Goal: Task Accomplishment & Management: Manage account settings

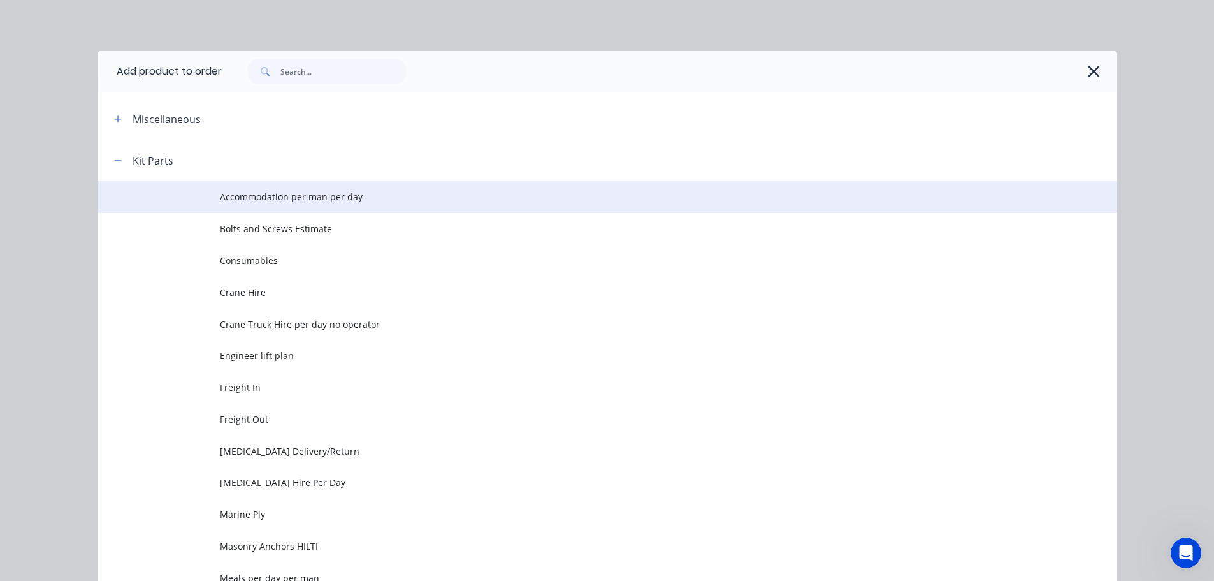
scroll to position [191, 0]
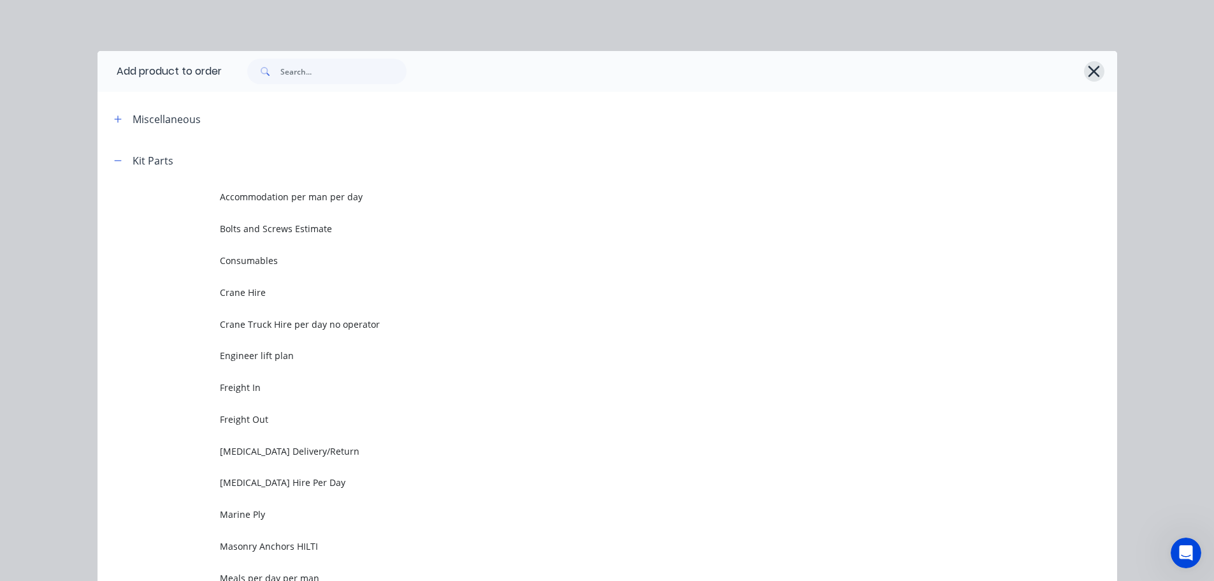
click at [1087, 66] on icon "button" at bounding box center [1093, 71] width 13 height 18
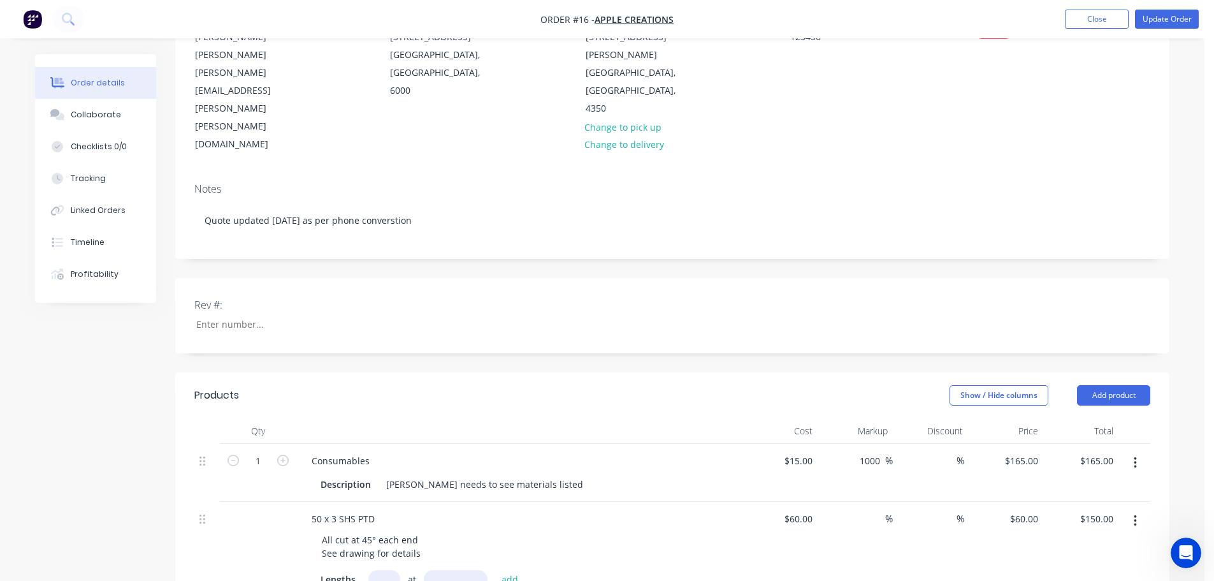
scroll to position [0, 0]
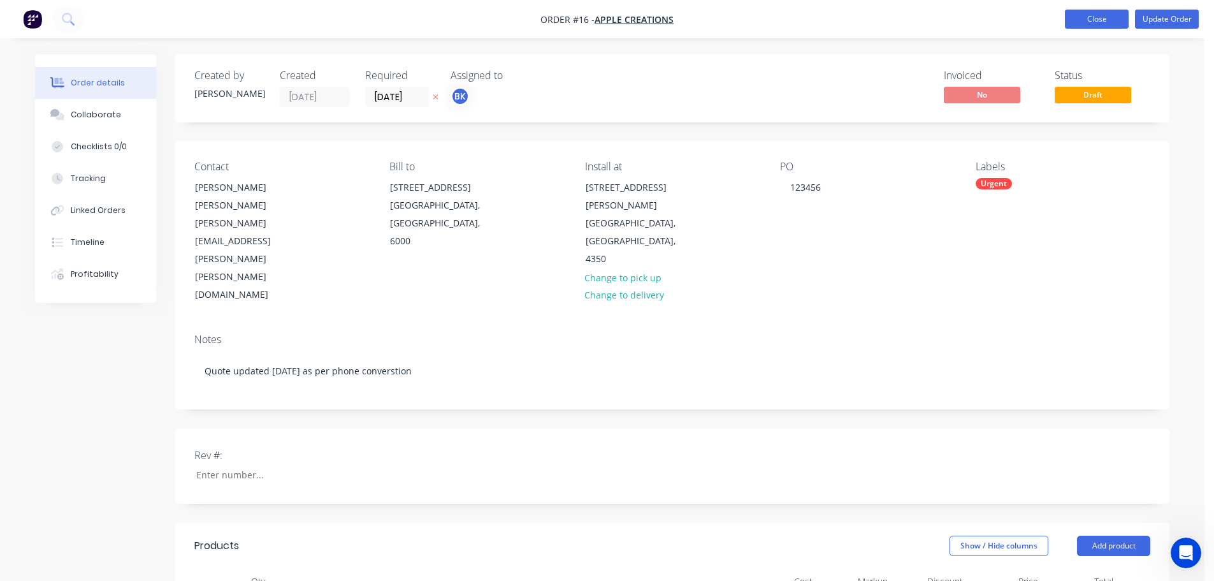
click at [1094, 27] on nav "Order #16 - Apple Creations Add product Close Update Order" at bounding box center [607, 19] width 1214 height 38
click at [1092, 15] on button "Close" at bounding box center [1097, 19] width 64 height 19
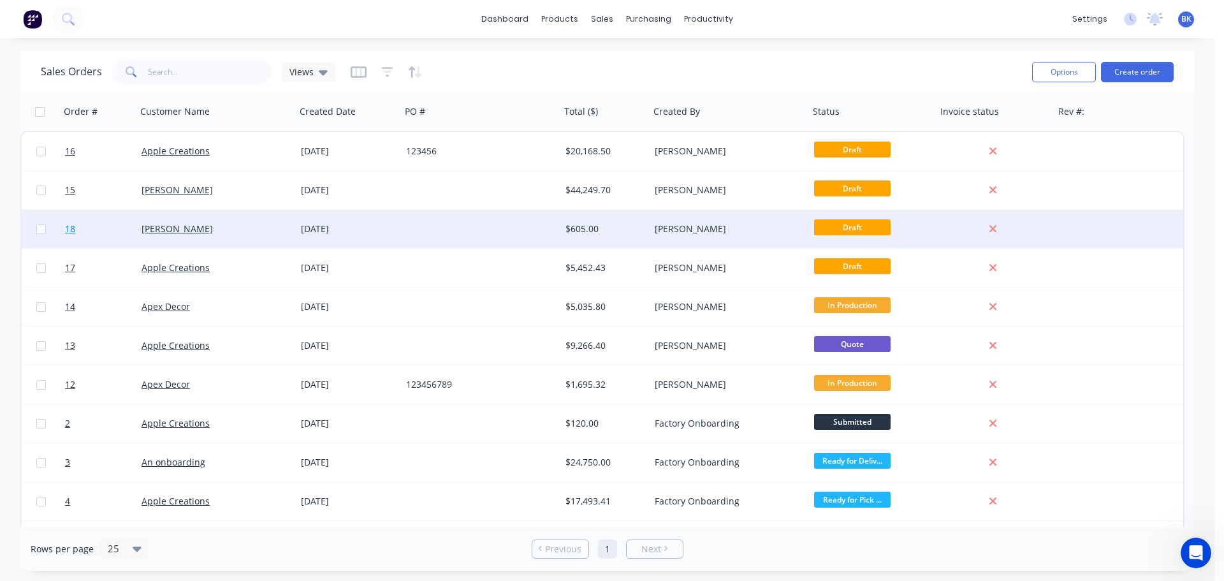
click at [66, 226] on span "18" at bounding box center [70, 228] width 10 height 13
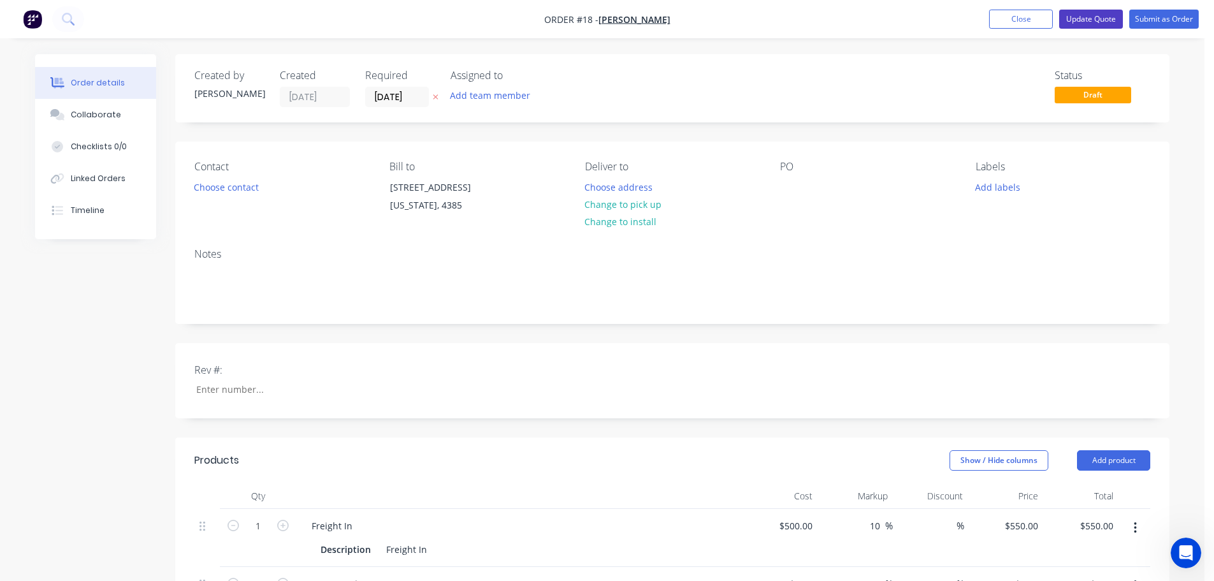
click at [1088, 20] on button "Update Quote" at bounding box center [1091, 19] width 64 height 19
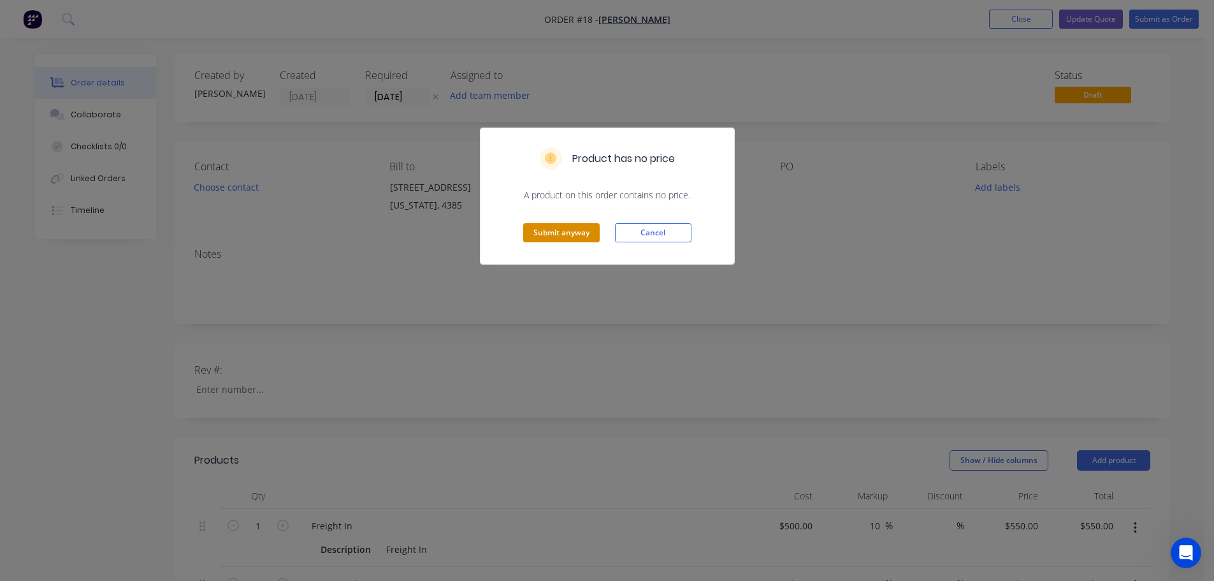
click at [583, 229] on button "Submit anyway" at bounding box center [561, 232] width 76 height 19
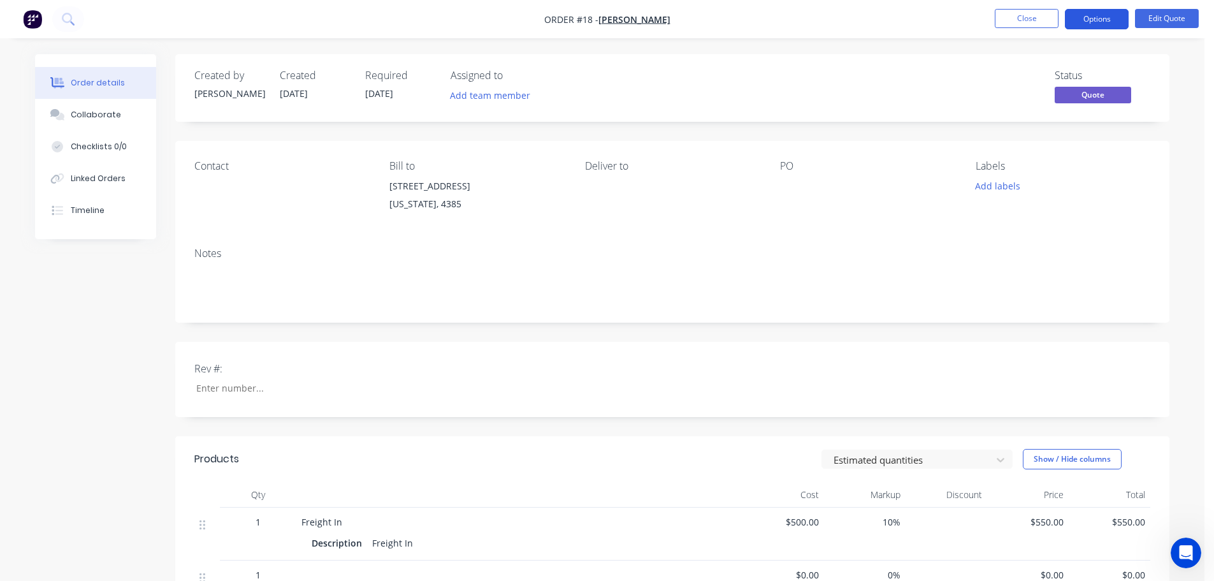
click at [1101, 17] on button "Options" at bounding box center [1097, 19] width 64 height 20
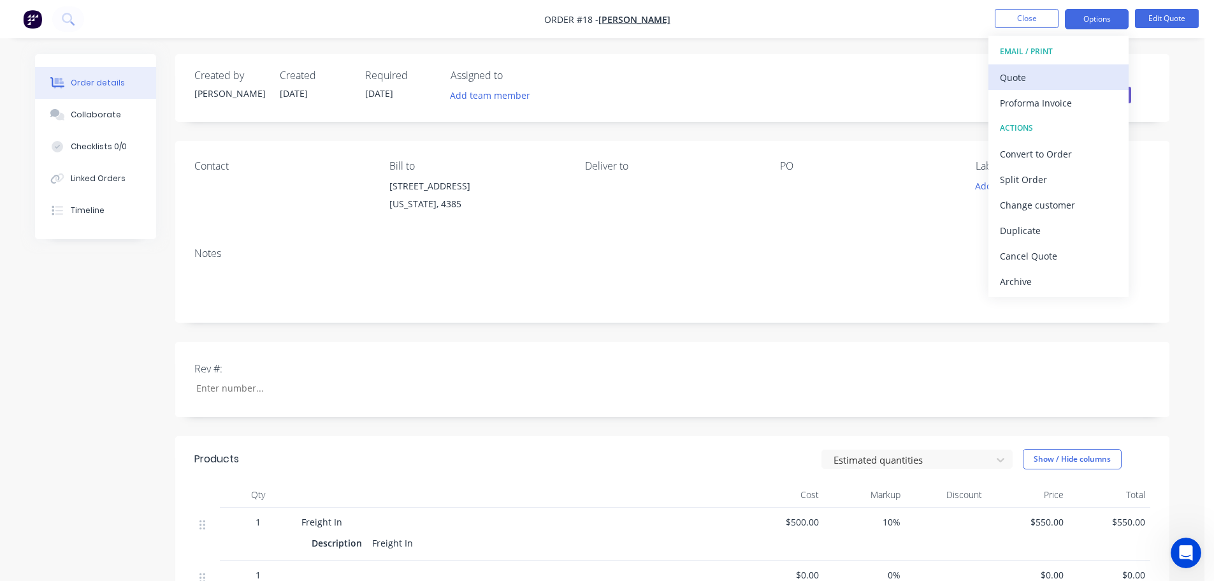
click at [1024, 81] on div "Quote" at bounding box center [1058, 77] width 117 height 18
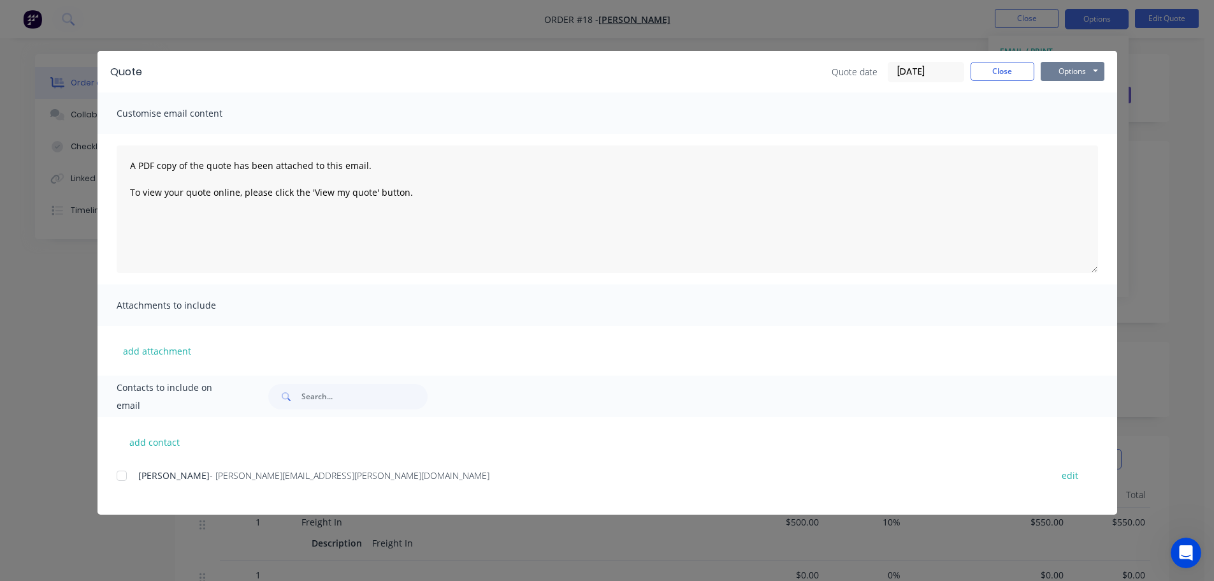
click at [1068, 70] on button "Options" at bounding box center [1073, 71] width 64 height 19
click at [1066, 97] on button "Preview" at bounding box center [1082, 93] width 82 height 21
click at [996, 71] on button "Close" at bounding box center [1003, 71] width 64 height 19
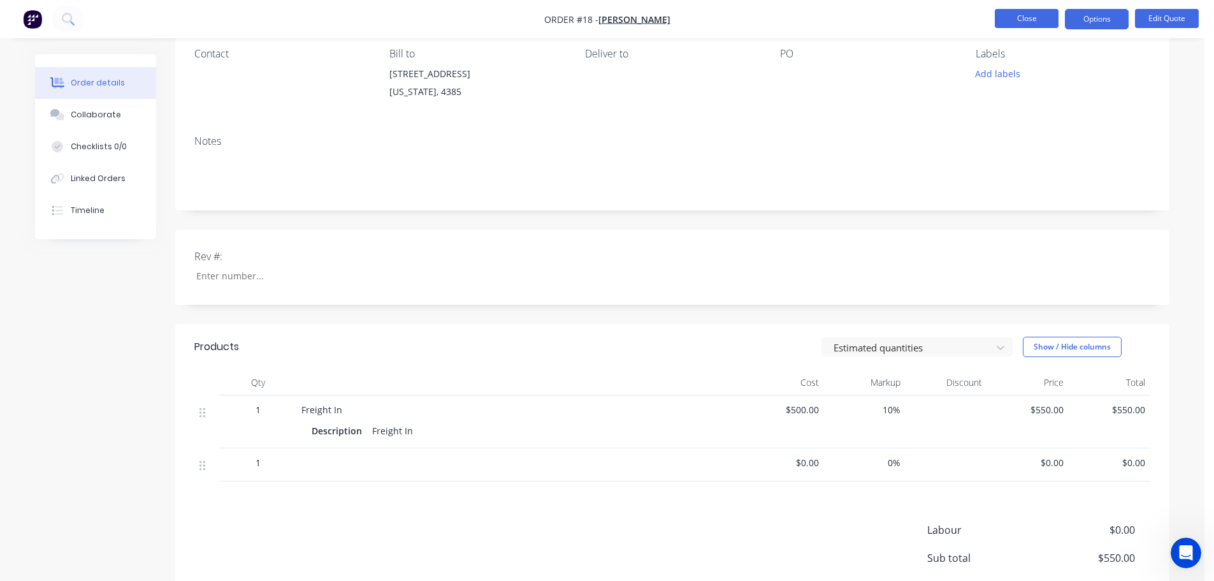
click at [1034, 21] on button "Close" at bounding box center [1027, 18] width 64 height 19
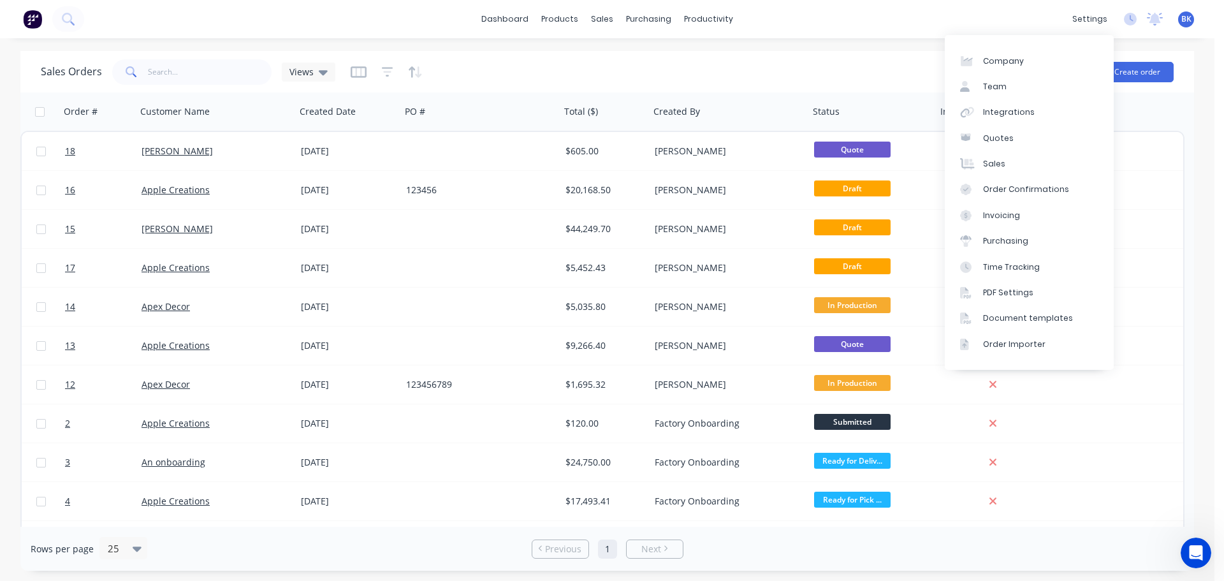
click at [1122, 15] on div "settings No new notifications [PERSON_NAME] all as read [PERSON_NAME] mentioned…" at bounding box center [1140, 19] width 149 height 19
click at [1105, 18] on div "settings" at bounding box center [1090, 19] width 48 height 19
click at [1008, 284] on link "PDF Settings" at bounding box center [1029, 292] width 169 height 25
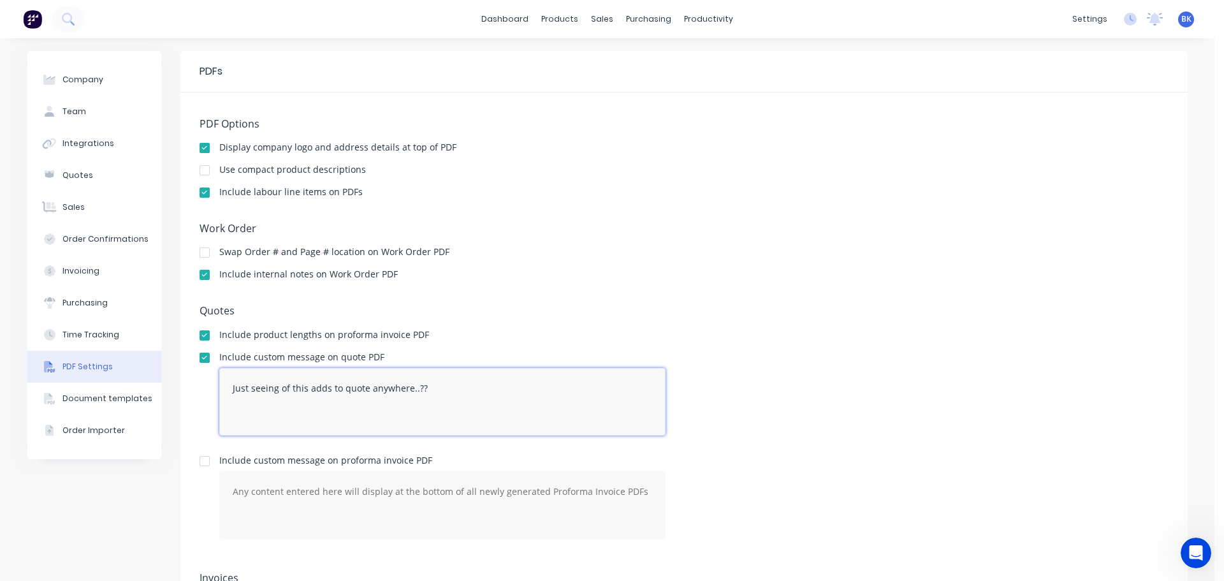
click at [322, 386] on textarea "Just seeing of this adds to quote anywhere..??" at bounding box center [442, 402] width 446 height 68
drag, startPoint x: 425, startPoint y: 388, endPoint x: 192, endPoint y: 396, distance: 233.4
click at [192, 396] on div "PDF Options Display company logo and address details at top of PDF Use compact …" at bounding box center [683, 416] width 1007 height 649
click at [198, 359] on div at bounding box center [204, 357] width 25 height 25
click at [80, 396] on div "Document templates" at bounding box center [107, 398] width 90 height 11
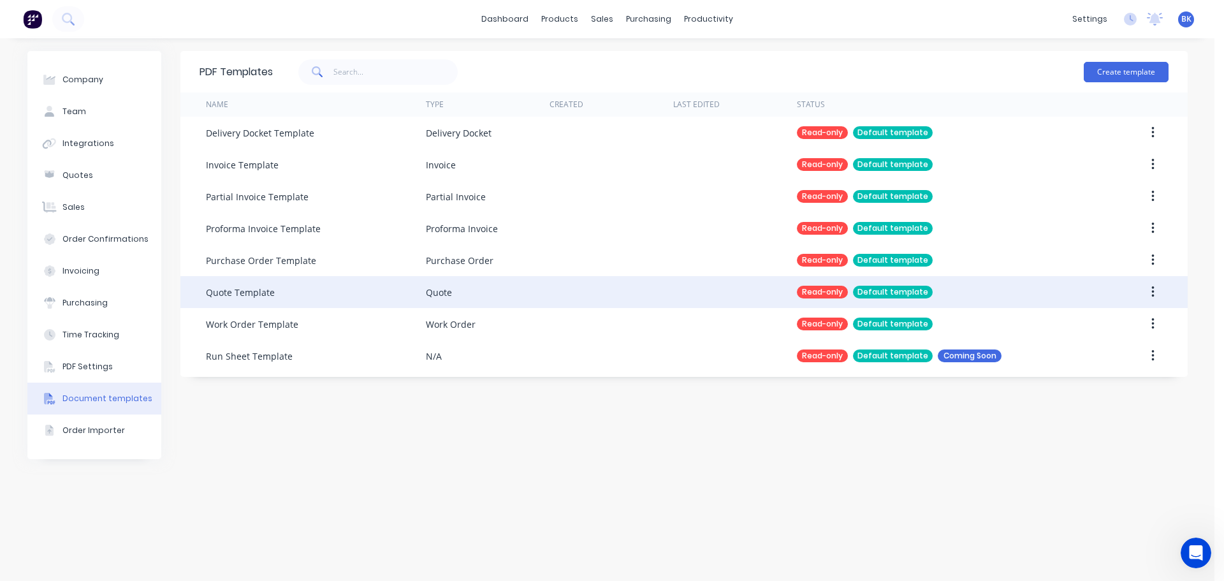
click at [249, 290] on div "Quote Template" at bounding box center [240, 292] width 69 height 13
click at [238, 291] on div "Quote Template" at bounding box center [240, 292] width 69 height 13
click at [275, 285] on div "Quote Template" at bounding box center [316, 292] width 220 height 32
click at [892, 290] on div "Default template" at bounding box center [893, 292] width 80 height 13
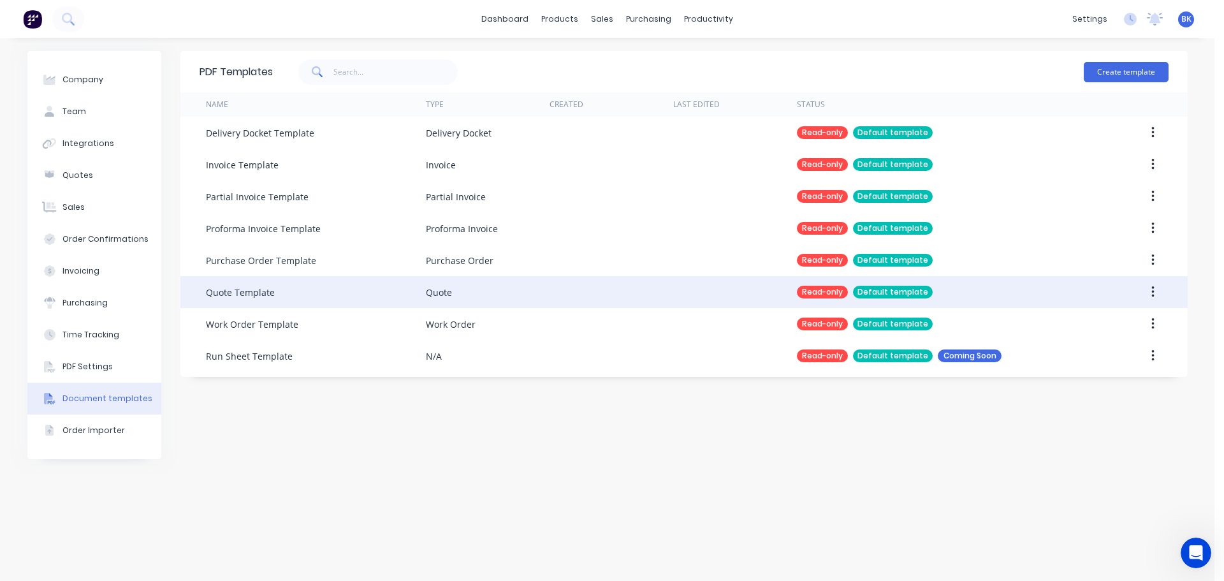
click at [1152, 287] on icon "button" at bounding box center [1153, 291] width 3 height 11
click at [1154, 289] on icon "button" at bounding box center [1152, 292] width 3 height 14
click at [1150, 291] on button "button" at bounding box center [1153, 291] width 30 height 23
click at [1140, 289] on button "button" at bounding box center [1153, 291] width 30 height 23
click at [876, 287] on div "Default template" at bounding box center [893, 292] width 80 height 13
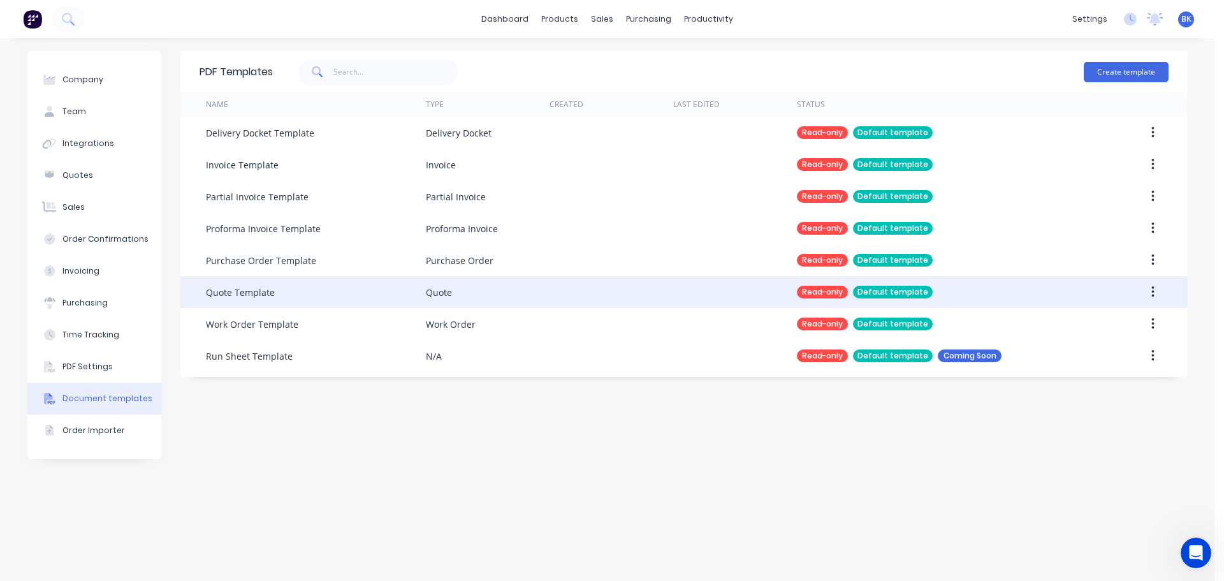
click at [824, 291] on div "Read-only" at bounding box center [822, 292] width 51 height 13
click at [767, 294] on div at bounding box center [735, 292] width 124 height 32
click at [231, 287] on div "Quote Template" at bounding box center [240, 292] width 69 height 13
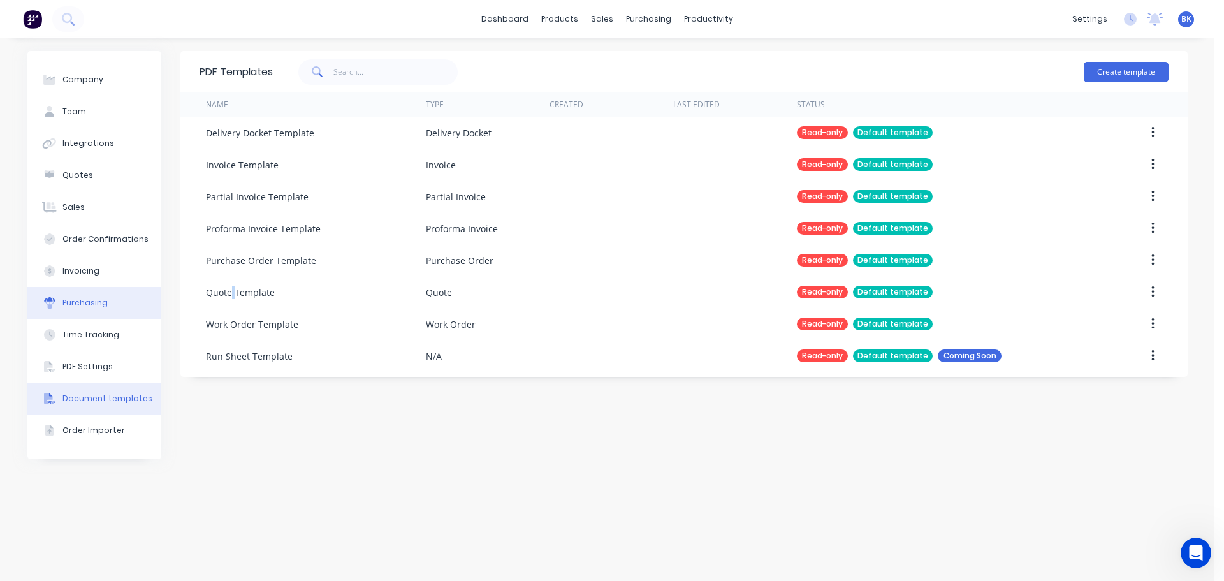
click at [82, 303] on div "Purchasing" at bounding box center [84, 302] width 45 height 11
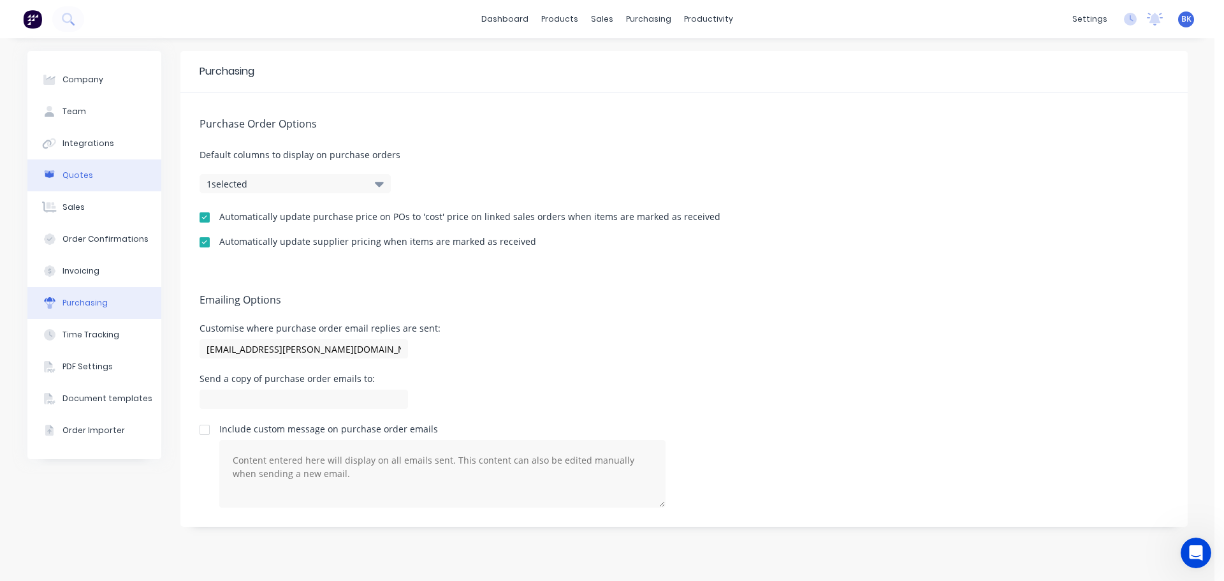
click at [73, 177] on div "Quotes" at bounding box center [77, 175] width 31 height 11
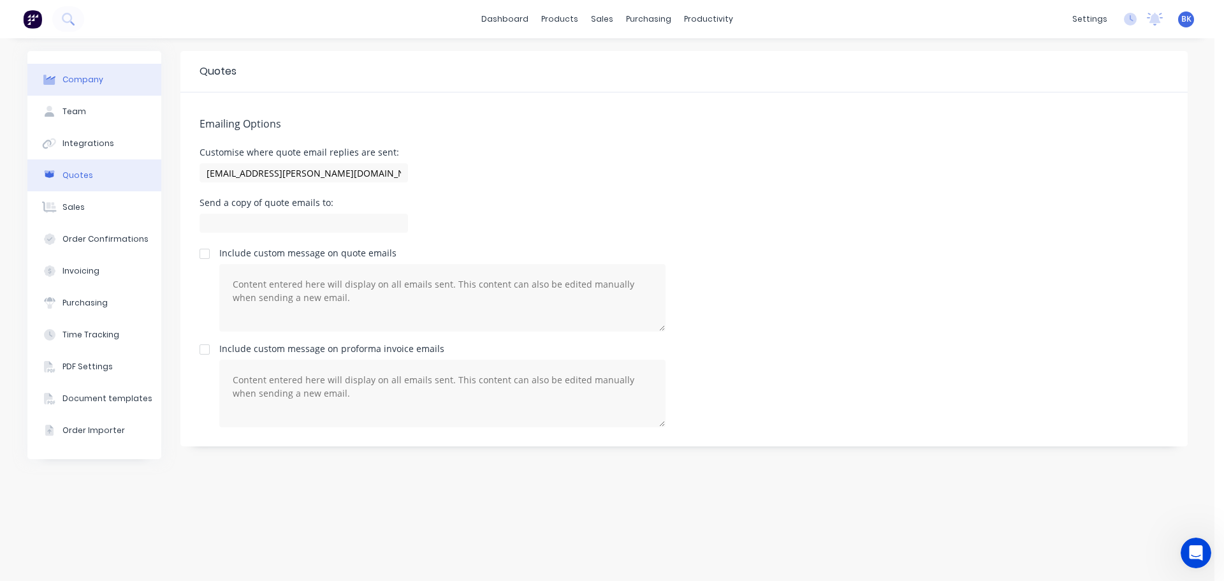
click at [82, 79] on div "Company" at bounding box center [82, 79] width 41 height 11
select select "AU"
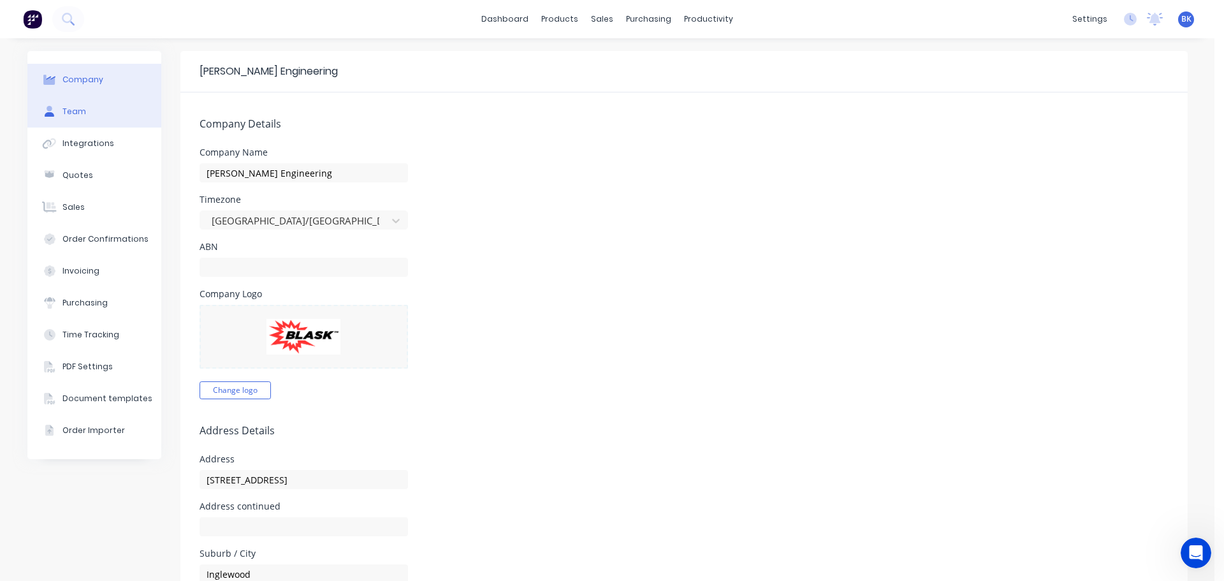
click at [50, 117] on div at bounding box center [49, 111] width 19 height 11
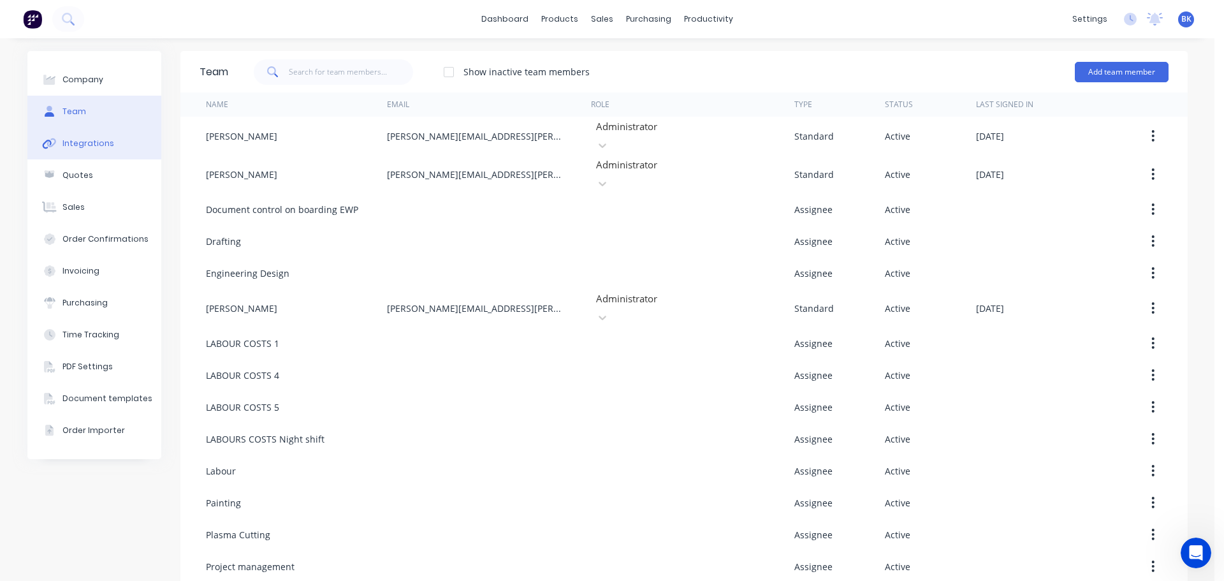
click at [87, 146] on div "Integrations" at bounding box center [88, 143] width 52 height 11
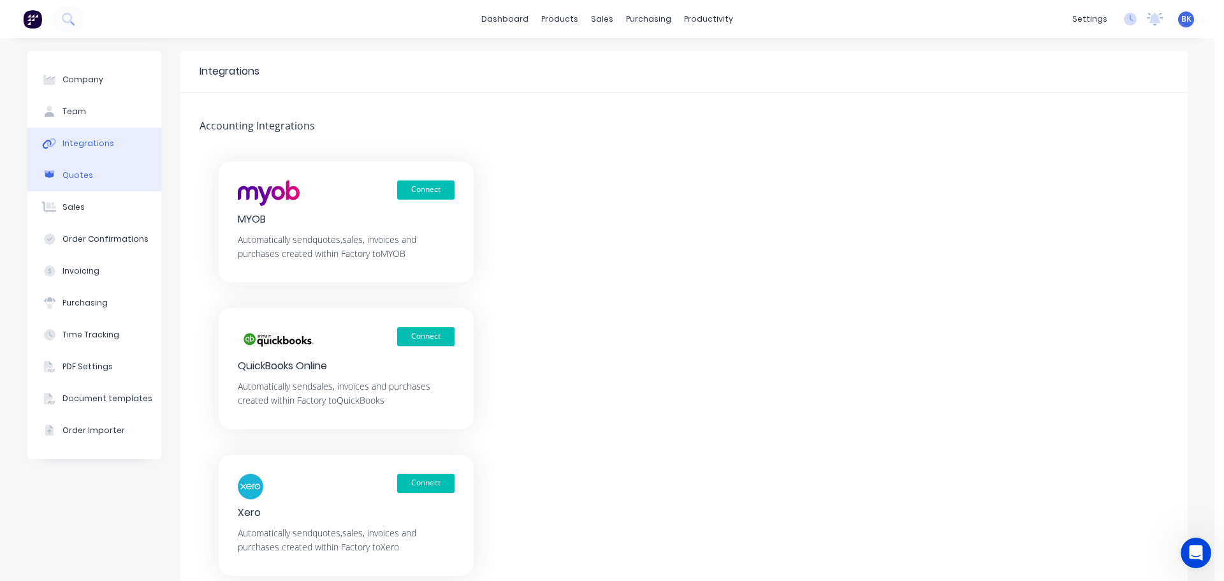
click at [62, 176] on div "Quotes" at bounding box center [77, 175] width 31 height 11
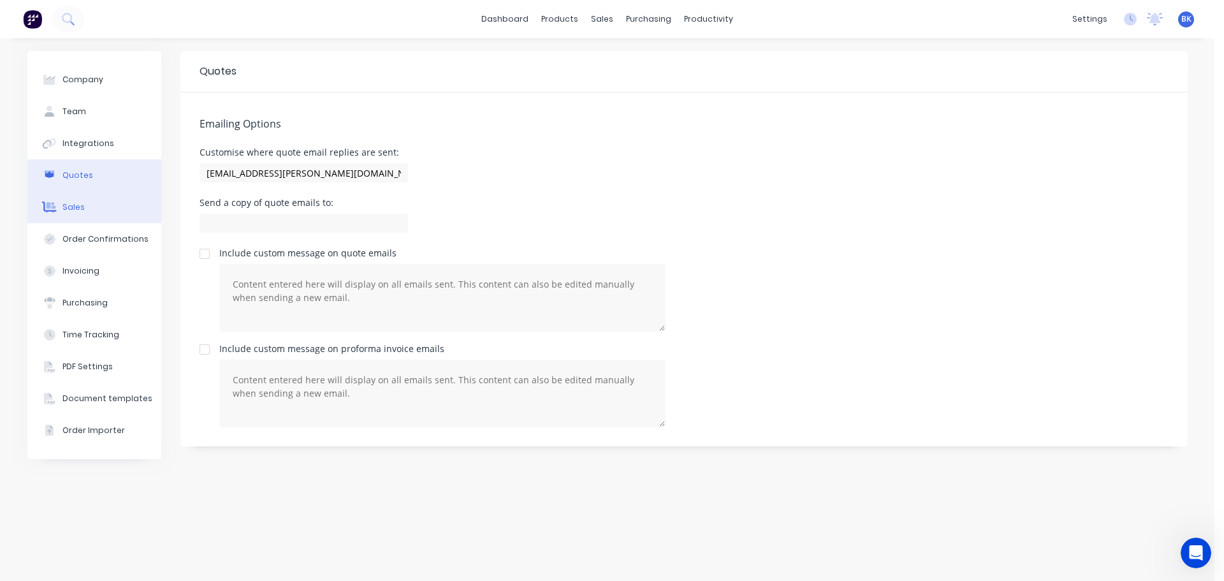
click at [76, 207] on div "Sales" at bounding box center [73, 206] width 22 height 11
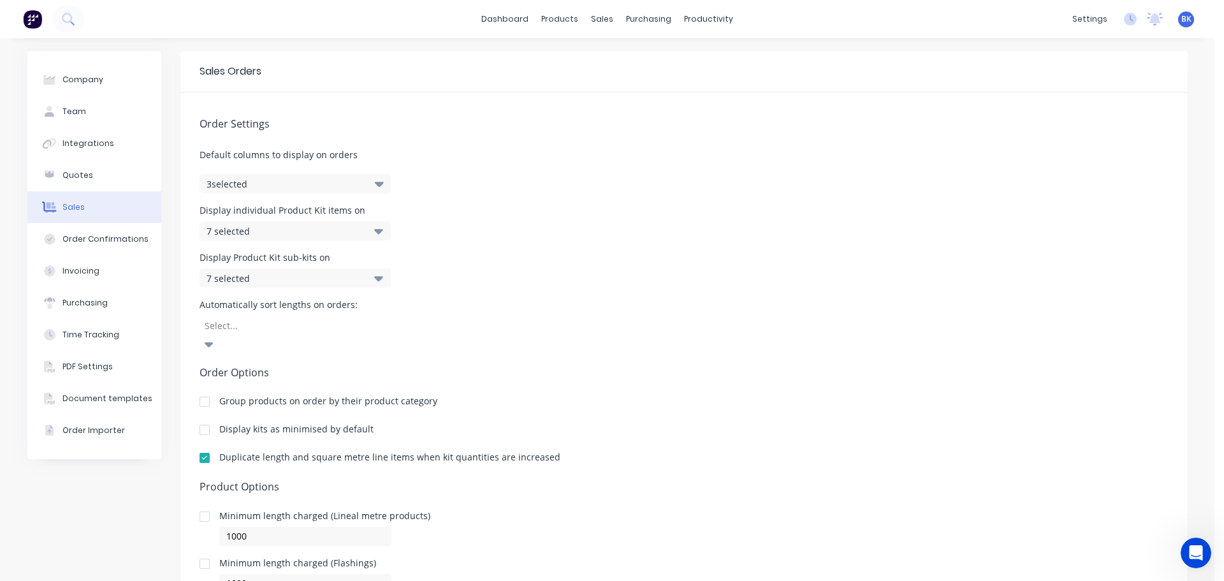
click at [375, 185] on icon "button" at bounding box center [379, 184] width 9 height 14
click at [366, 231] on div "7 selected" at bounding box center [295, 230] width 191 height 19
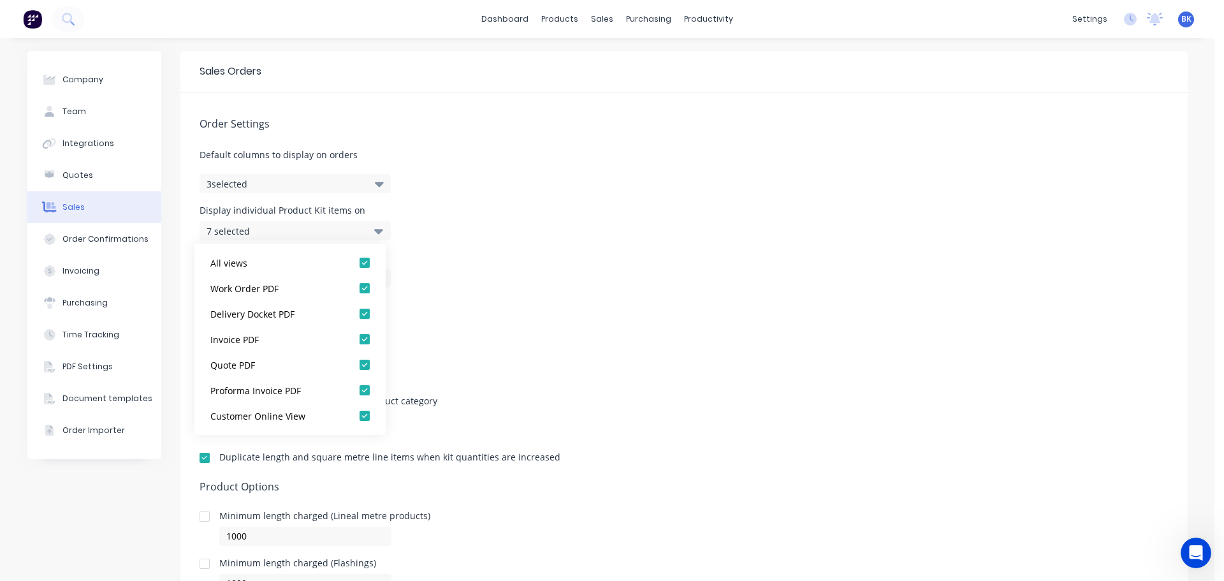
click at [374, 232] on icon at bounding box center [378, 231] width 9 height 14
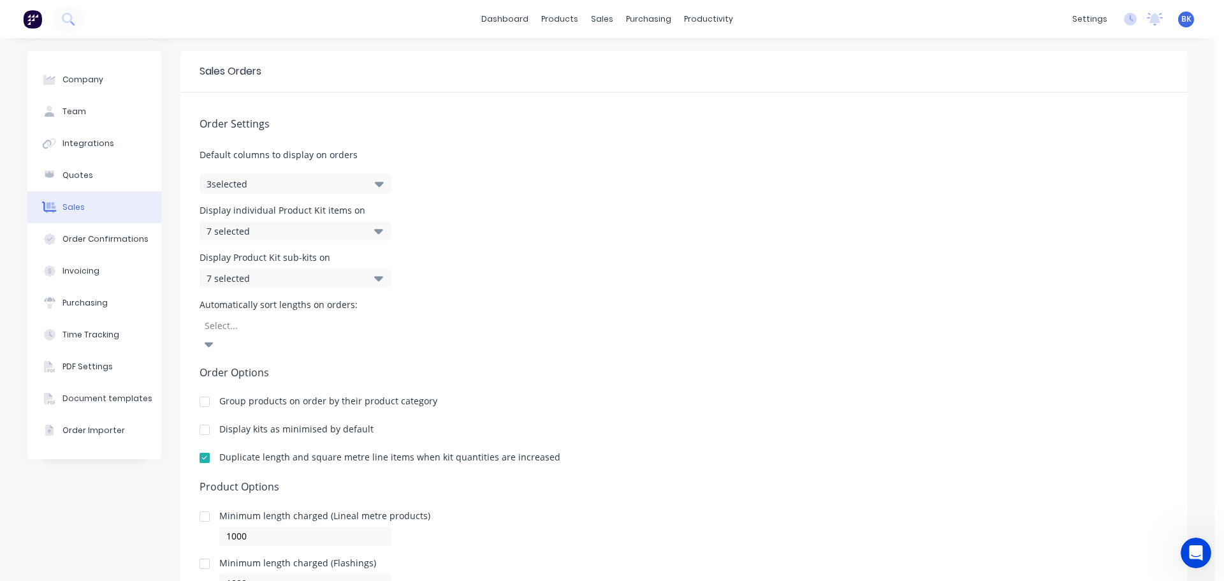
click at [367, 278] on div "7 selected" at bounding box center [295, 277] width 191 height 19
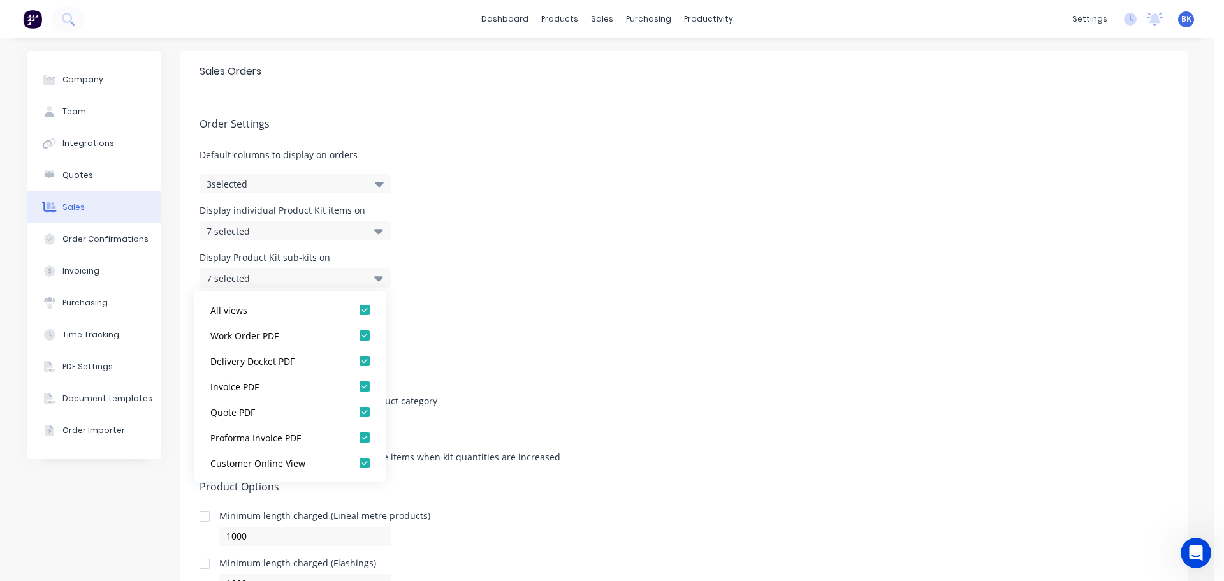
click at [367, 277] on div "7 selected" at bounding box center [295, 277] width 191 height 19
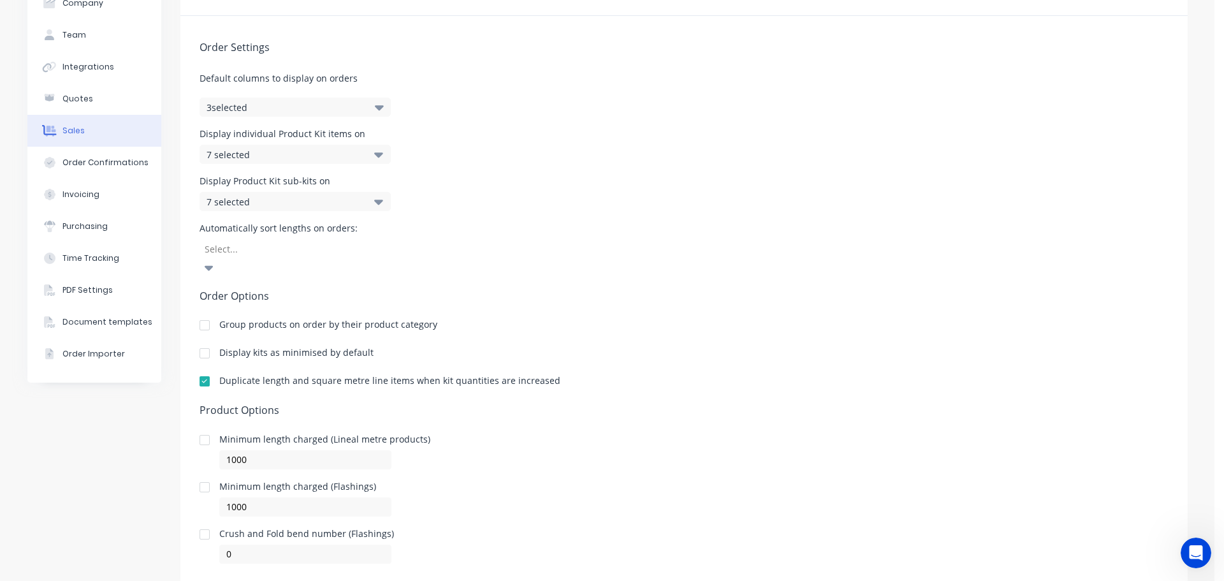
scroll to position [91, 0]
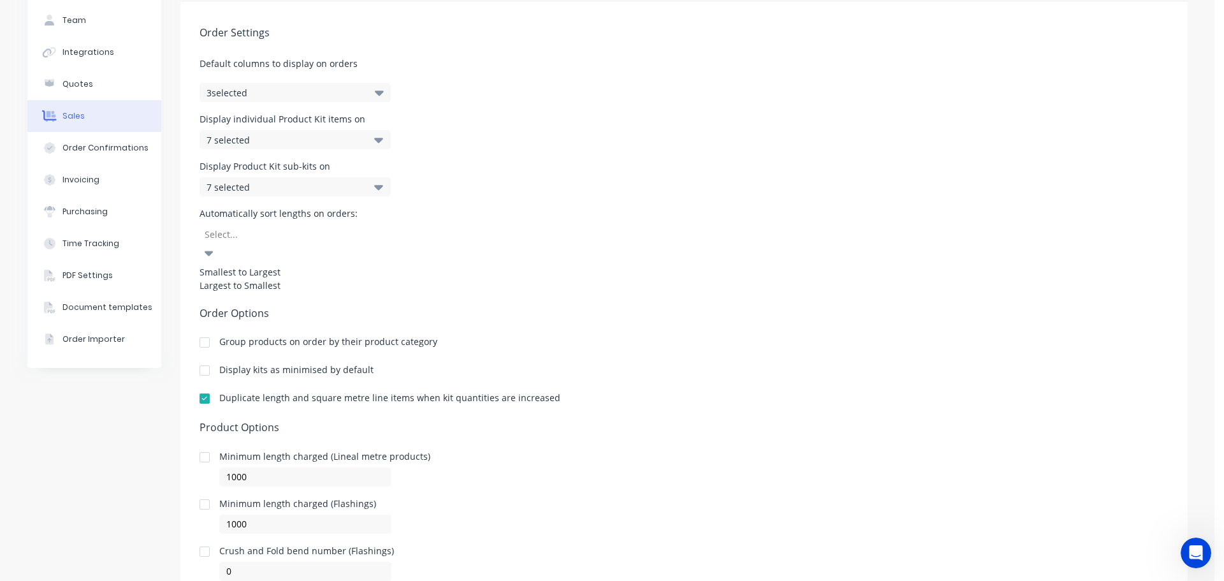
click at [213, 251] on icon at bounding box center [208, 253] width 9 height 5
drag, startPoint x: 372, startPoint y: 233, endPoint x: 381, endPoint y: 231, distance: 9.3
click at [214, 246] on icon at bounding box center [209, 253] width 9 height 14
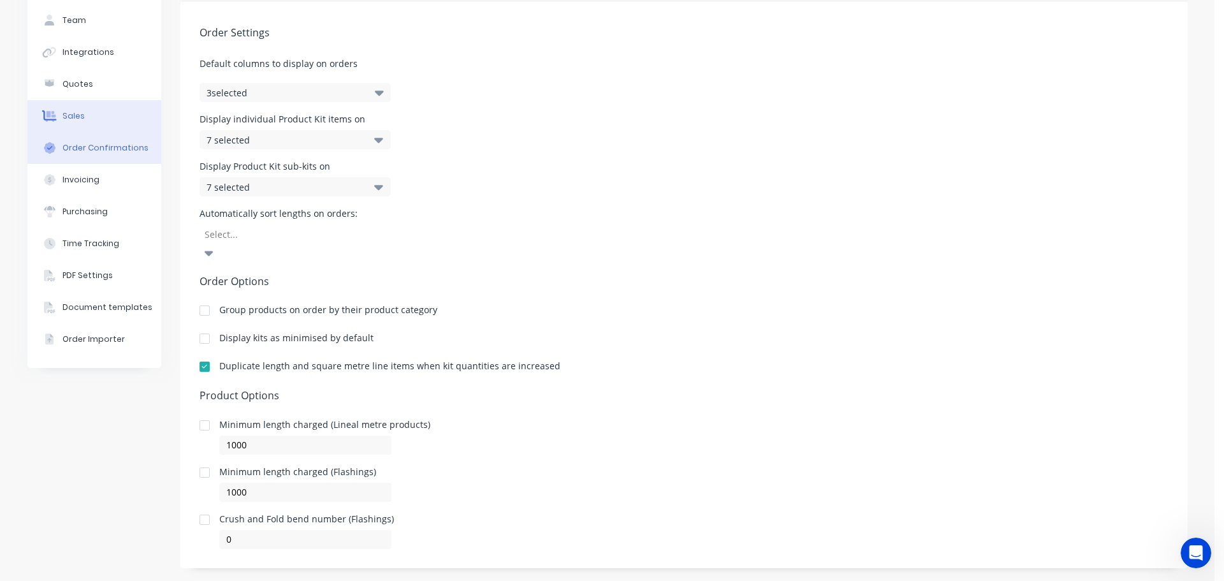
click at [76, 149] on div "Order Confirmations" at bounding box center [105, 147] width 86 height 11
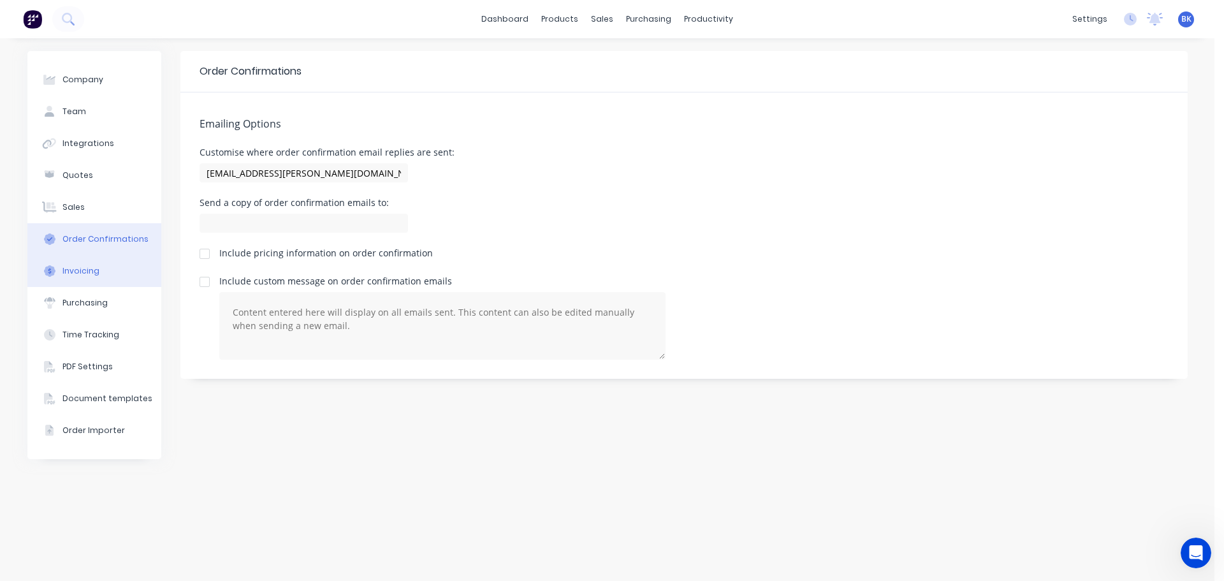
click at [70, 269] on div "Invoicing" at bounding box center [80, 270] width 37 height 11
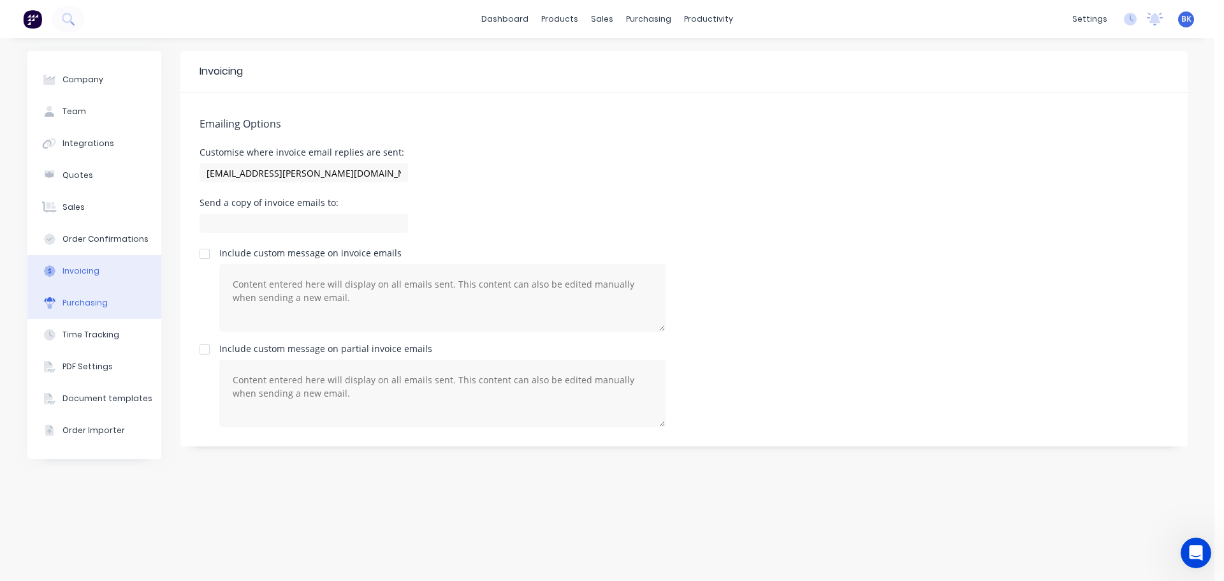
click at [80, 300] on div "Purchasing" at bounding box center [84, 302] width 45 height 11
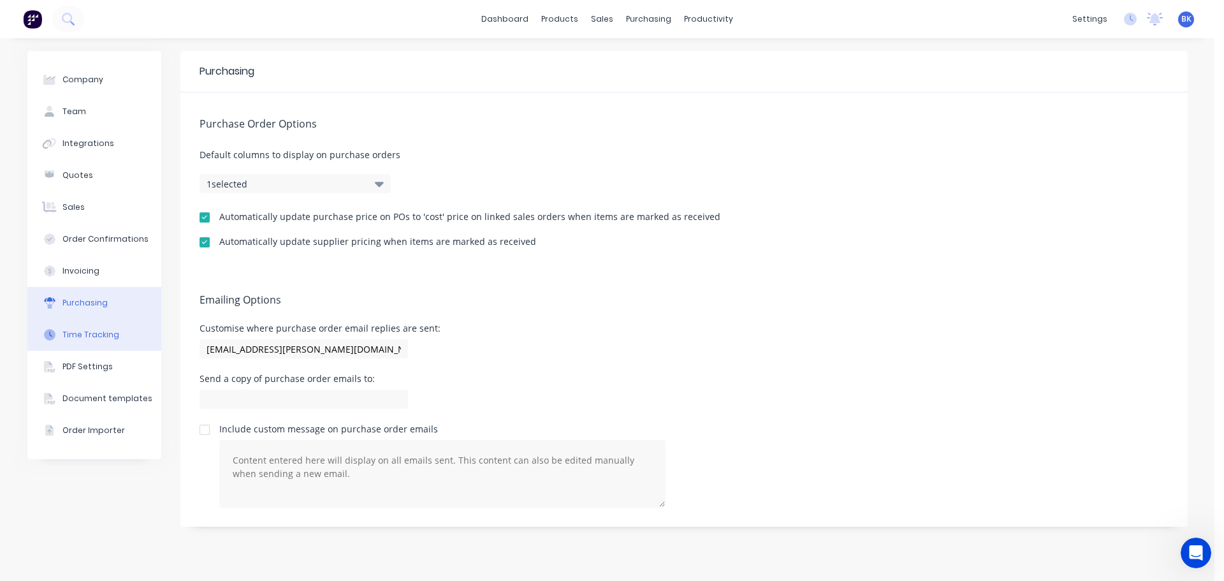
click at [71, 338] on div "Time Tracking" at bounding box center [90, 334] width 57 height 11
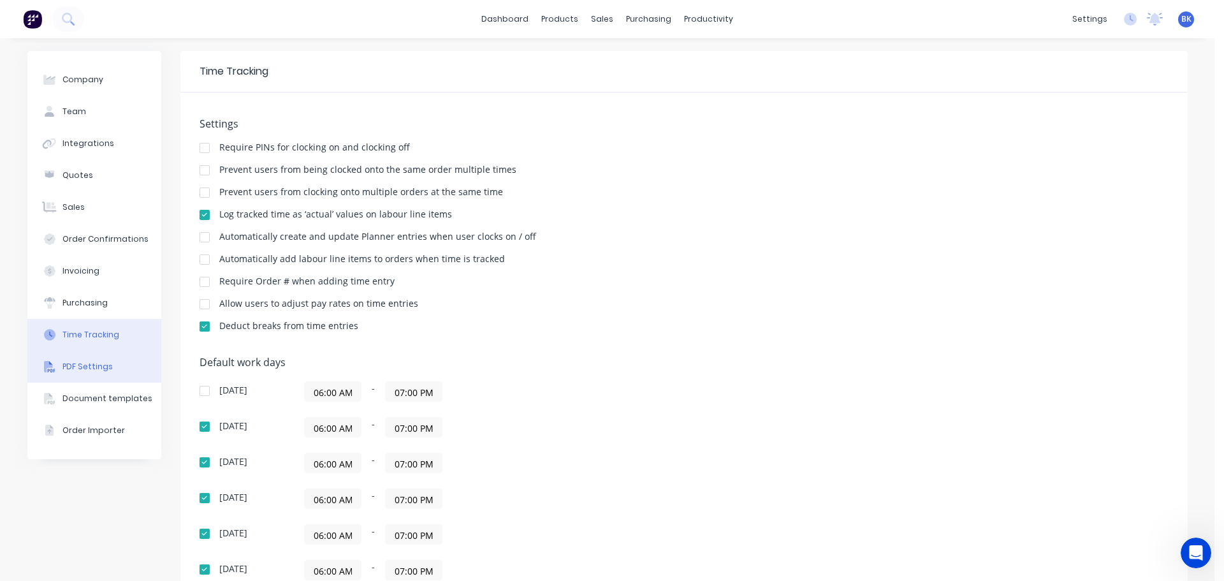
click at [80, 368] on div "PDF Settings" at bounding box center [87, 366] width 50 height 11
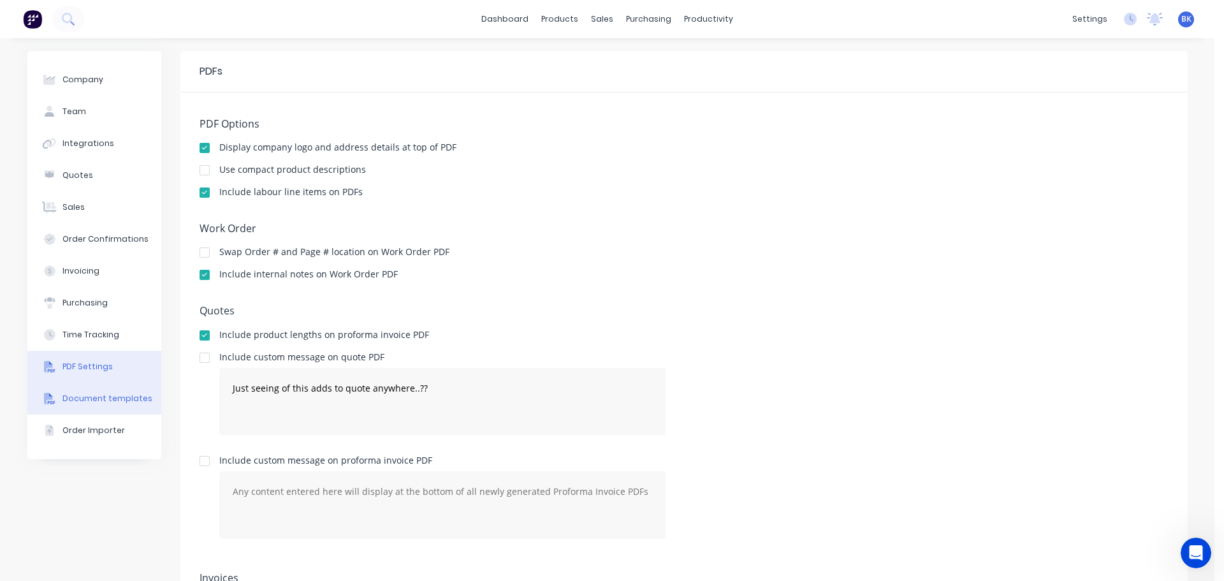
click at [87, 392] on button "Document templates" at bounding box center [94, 398] width 134 height 32
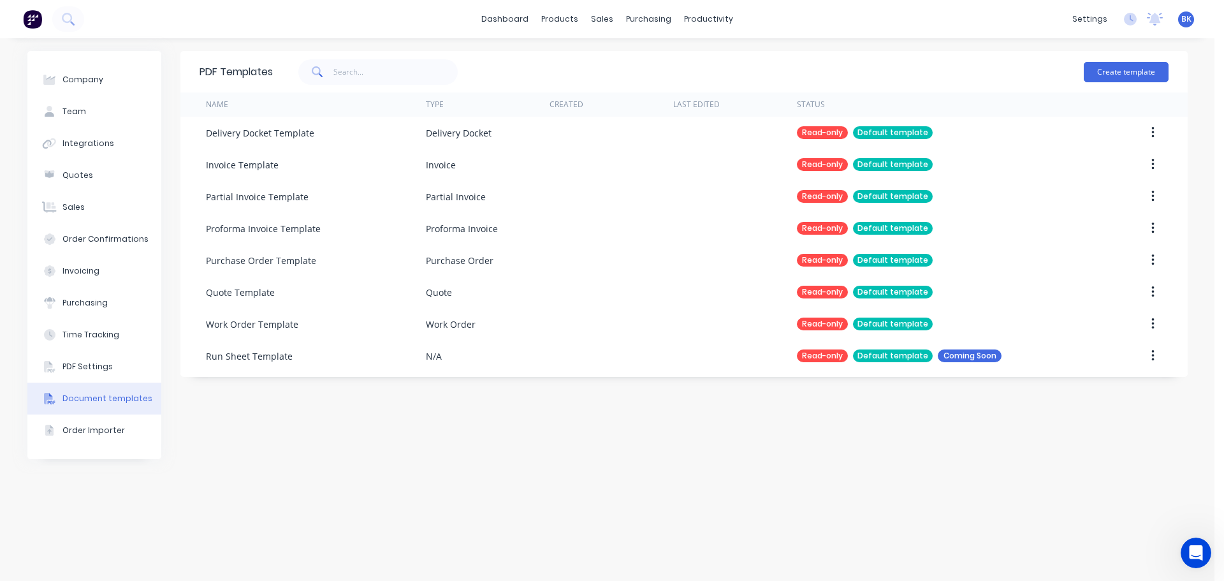
click at [87, 412] on button "Document templates" at bounding box center [94, 398] width 134 height 32
click at [91, 426] on div "Order Importer" at bounding box center [93, 430] width 62 height 11
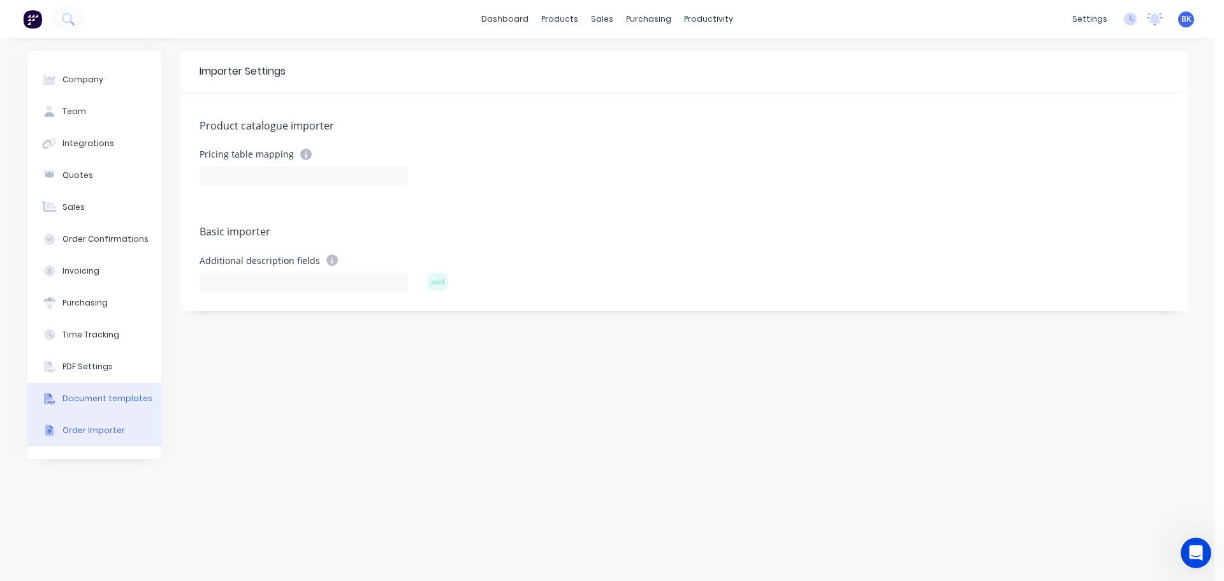
click at [90, 403] on div "Document templates" at bounding box center [107, 398] width 90 height 11
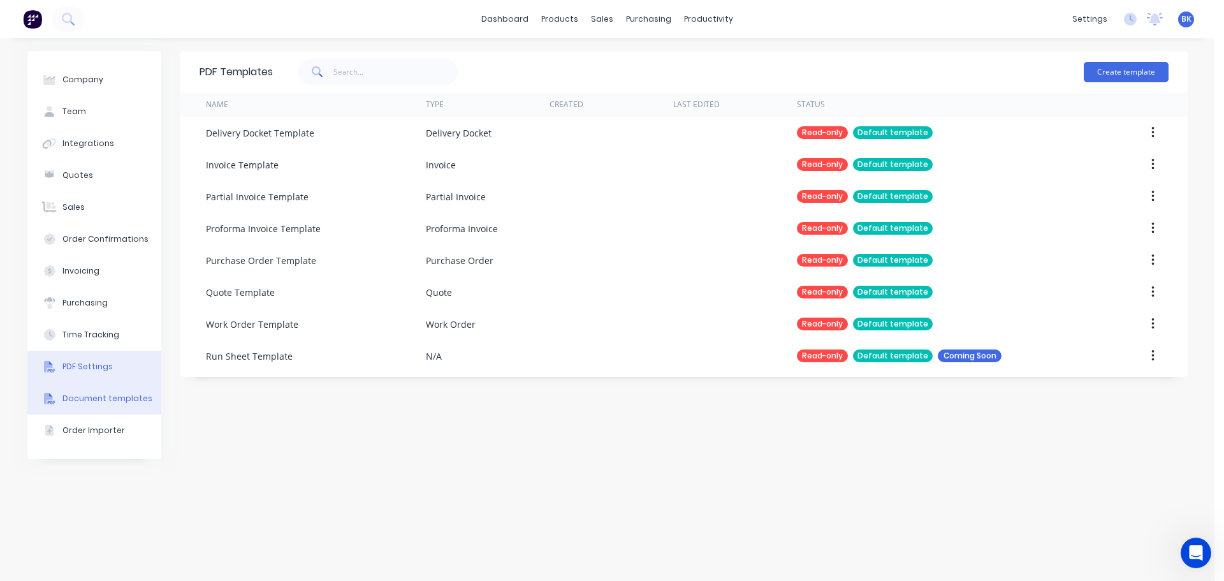
click at [89, 372] on button "PDF Settings" at bounding box center [94, 367] width 134 height 32
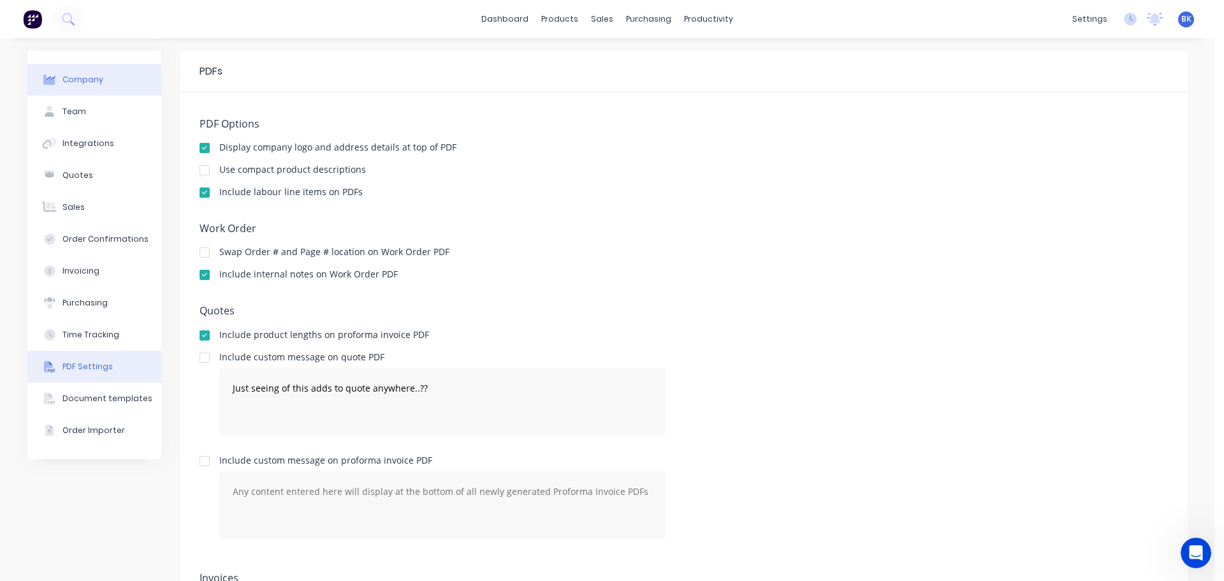
click at [69, 80] on div "Company" at bounding box center [82, 79] width 41 height 11
select select "AU"
